Goal: Task Accomplishment & Management: Manage account settings

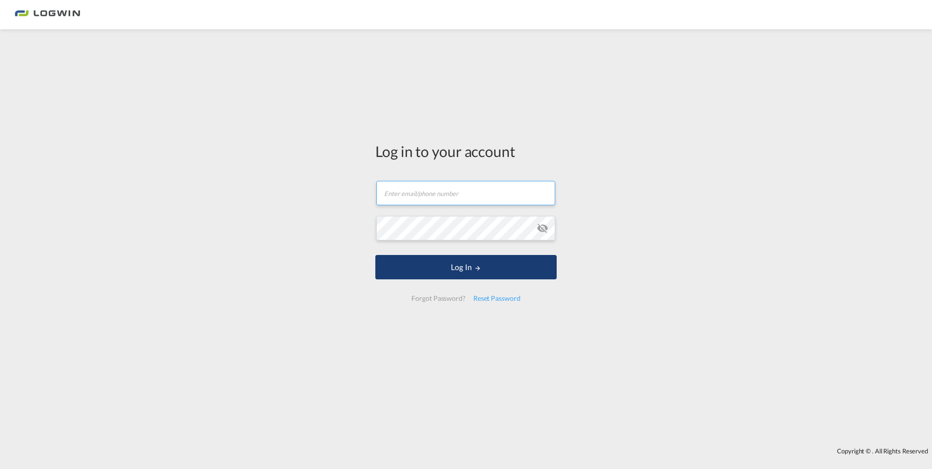
type input "[PERSON_NAME][EMAIL_ADDRESS][DOMAIN_NAME]"
click at [434, 268] on button "Log In" at bounding box center [465, 267] width 181 height 24
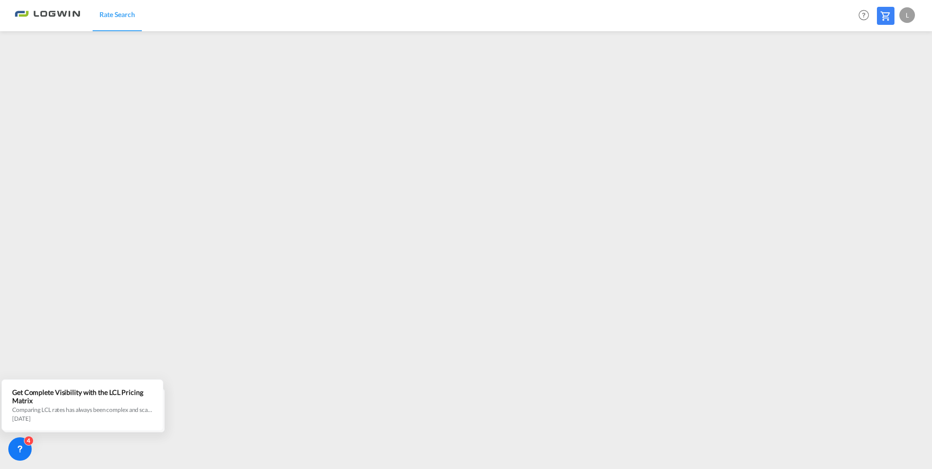
click at [908, 17] on div "L" at bounding box center [908, 15] width 16 height 16
click at [882, 72] on button "Logout" at bounding box center [895, 75] width 63 height 20
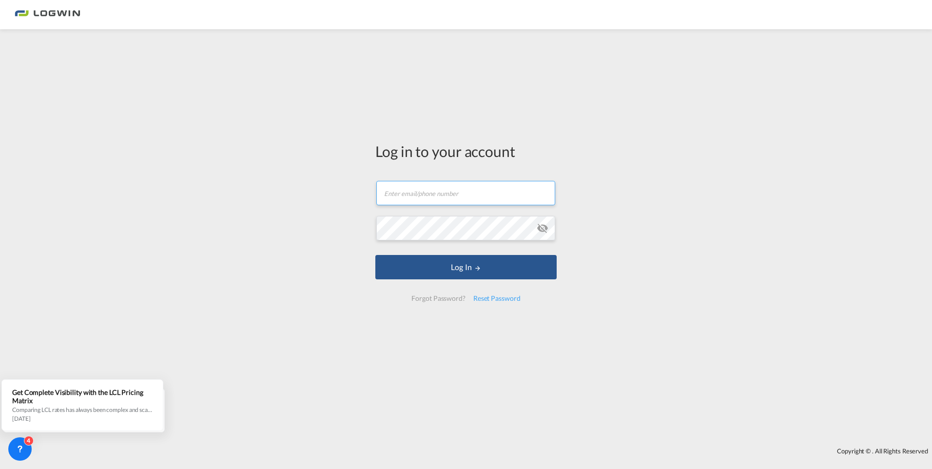
type input "[PERSON_NAME][EMAIL_ADDRESS][DOMAIN_NAME]"
